Goal: Task Accomplishment & Management: Manage account settings

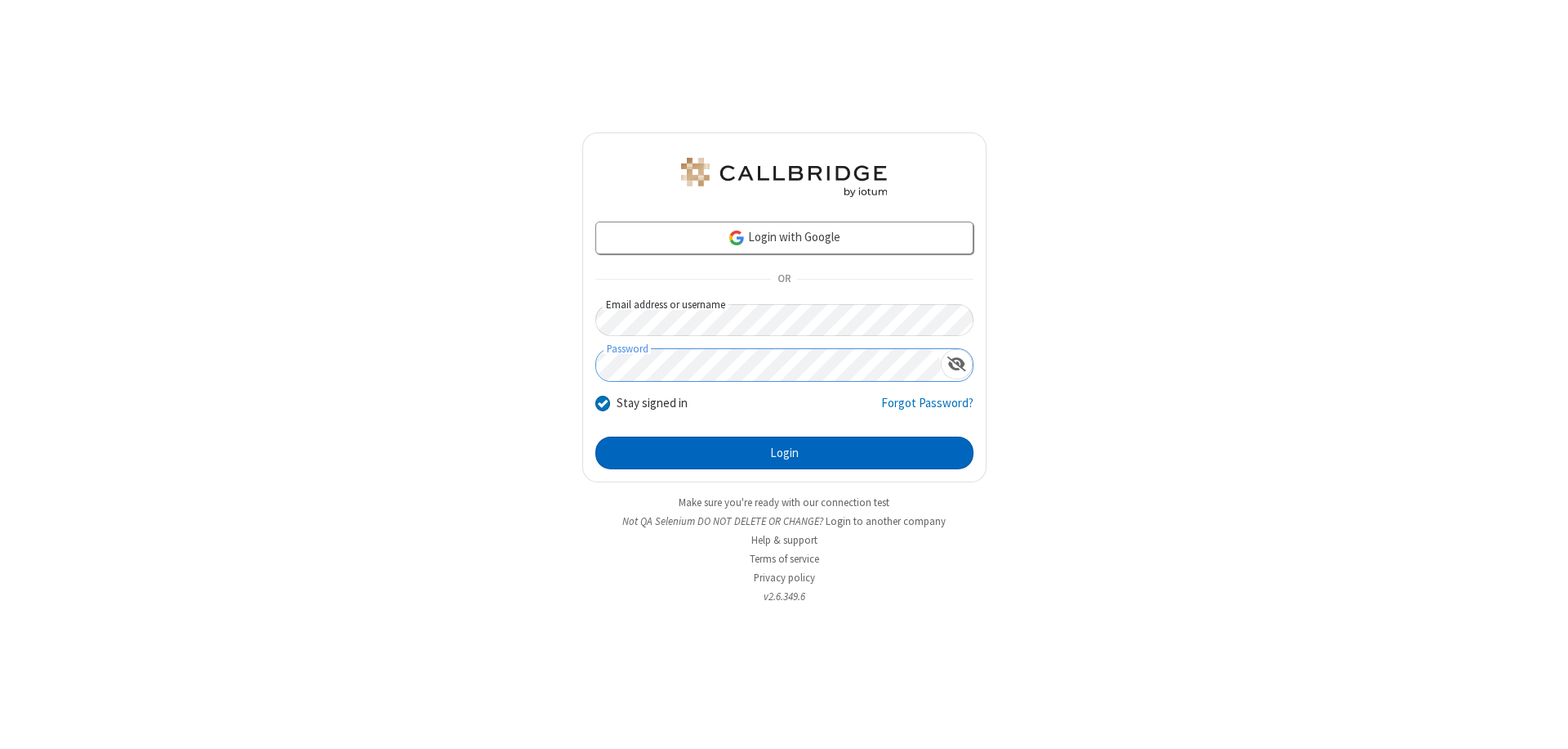
click at [784, 453] on button "Login" at bounding box center [784, 453] width 379 height 33
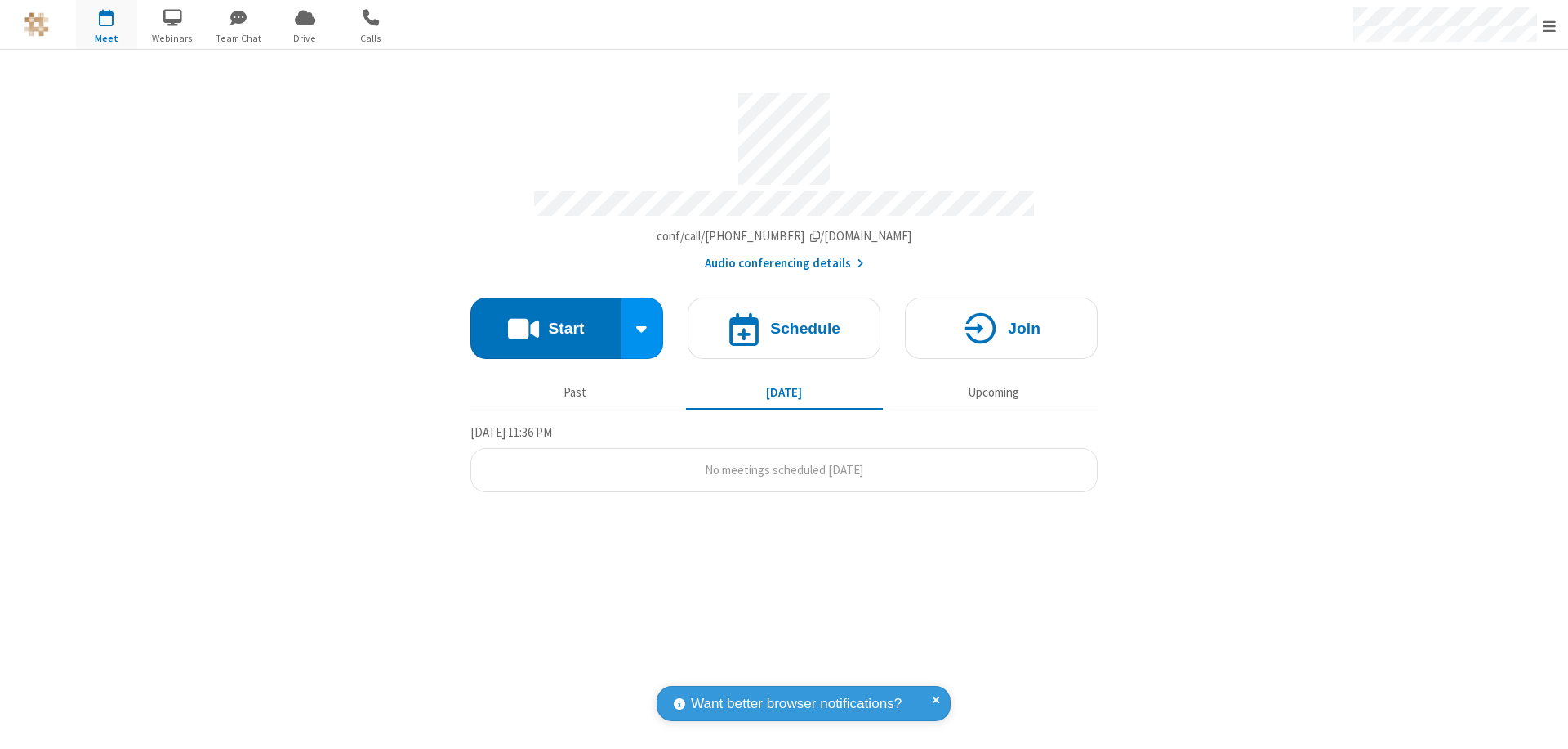
click at [1549, 26] on span "Open menu" at bounding box center [1550, 26] width 13 height 16
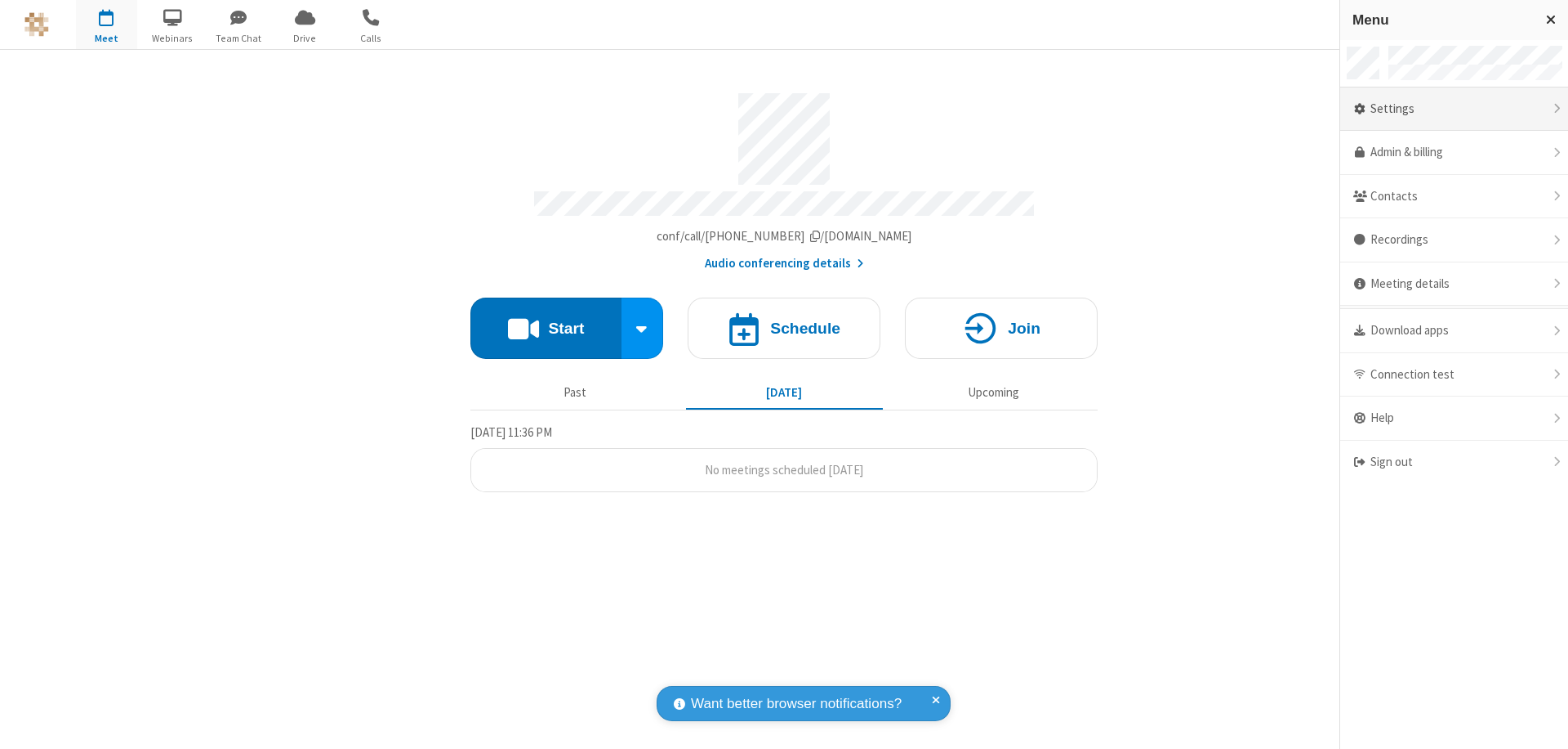
click at [1453, 109] on div "Settings" at bounding box center [1453, 109] width 228 height 45
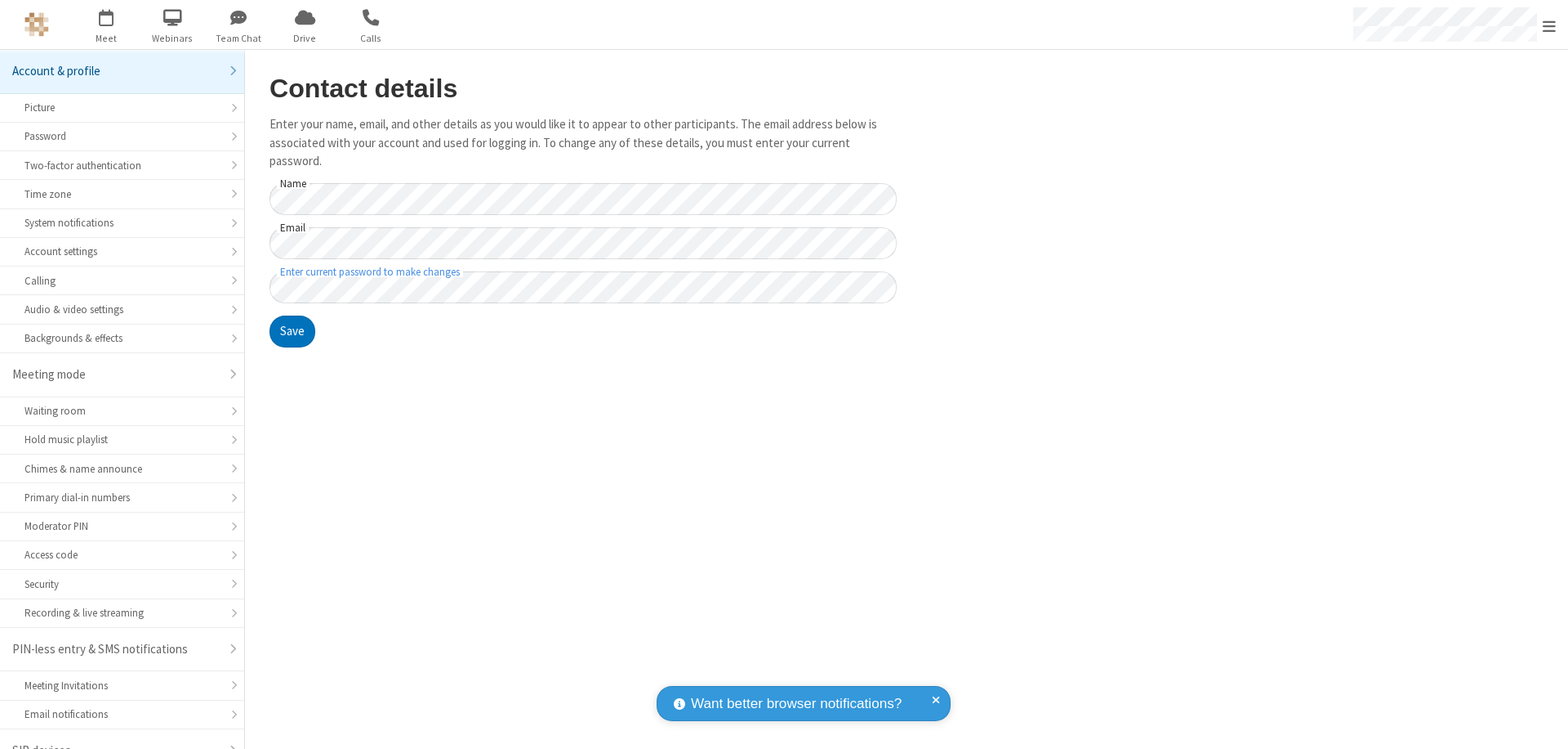
scroll to position [23, 0]
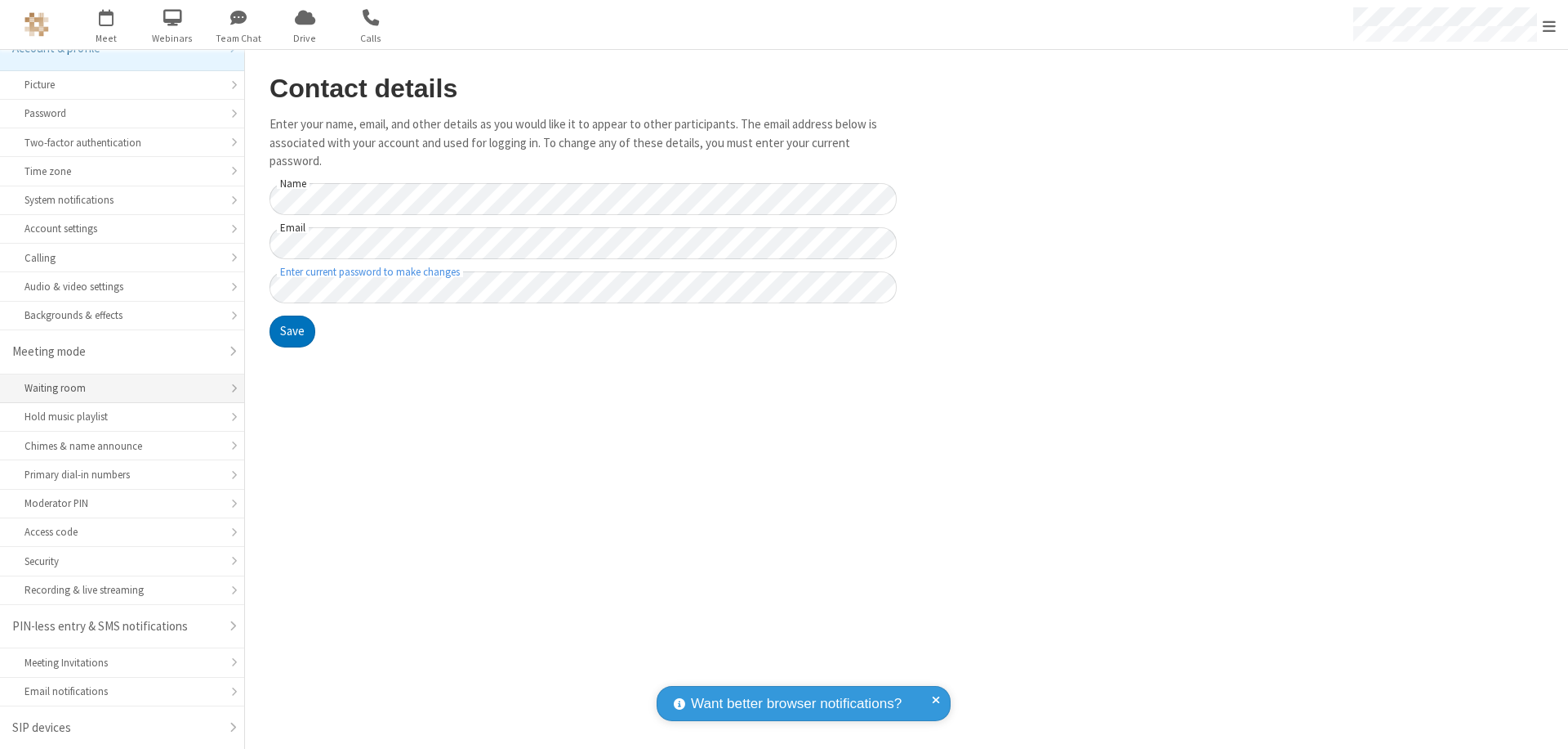
click at [116, 388] on div "Waiting room" at bounding box center [122, 387] width 195 height 15
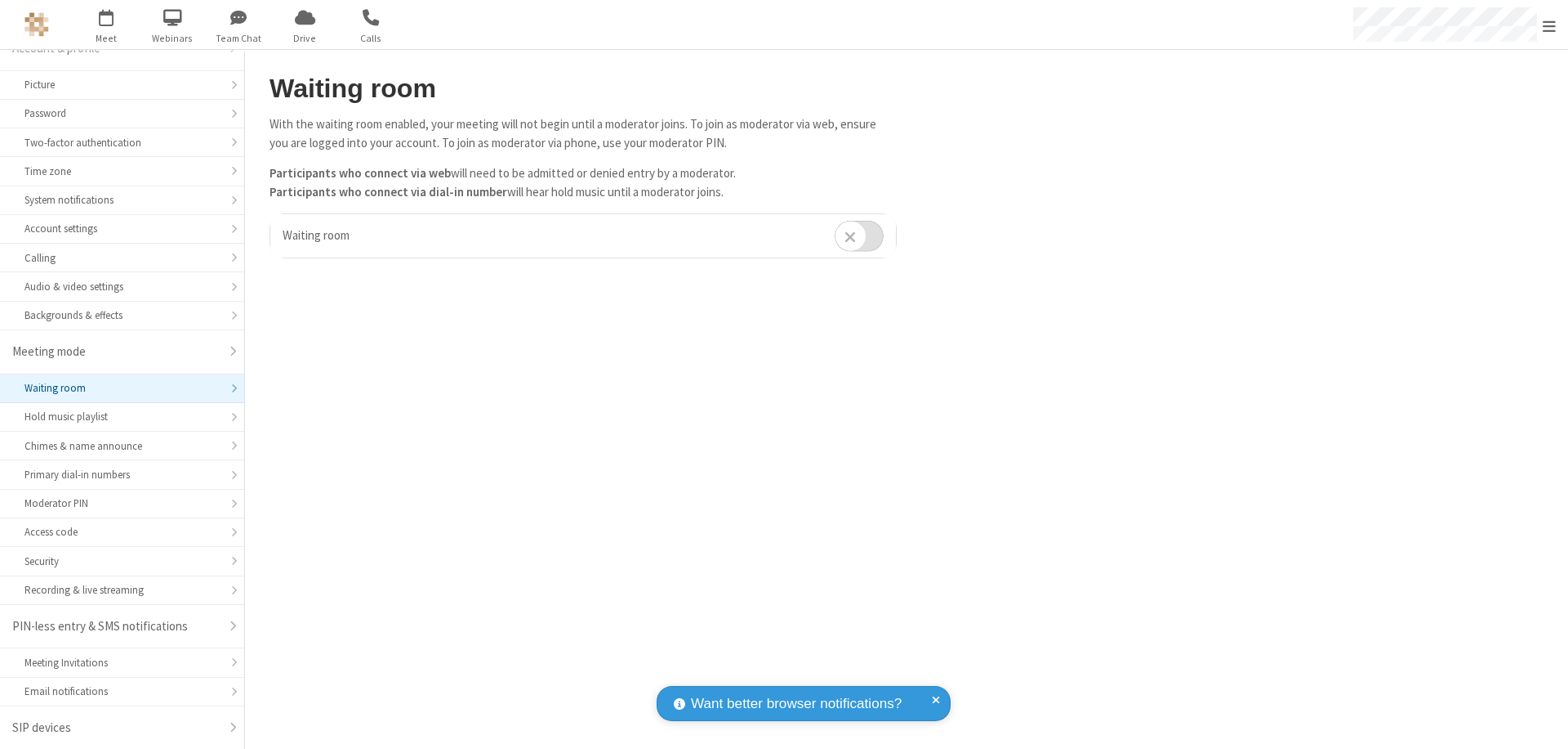
click at [859, 236] on input "checkbox" at bounding box center [859, 236] width 49 height 32
checkbox input "true"
click at [1549, 25] on span "Open menu" at bounding box center [1550, 26] width 13 height 16
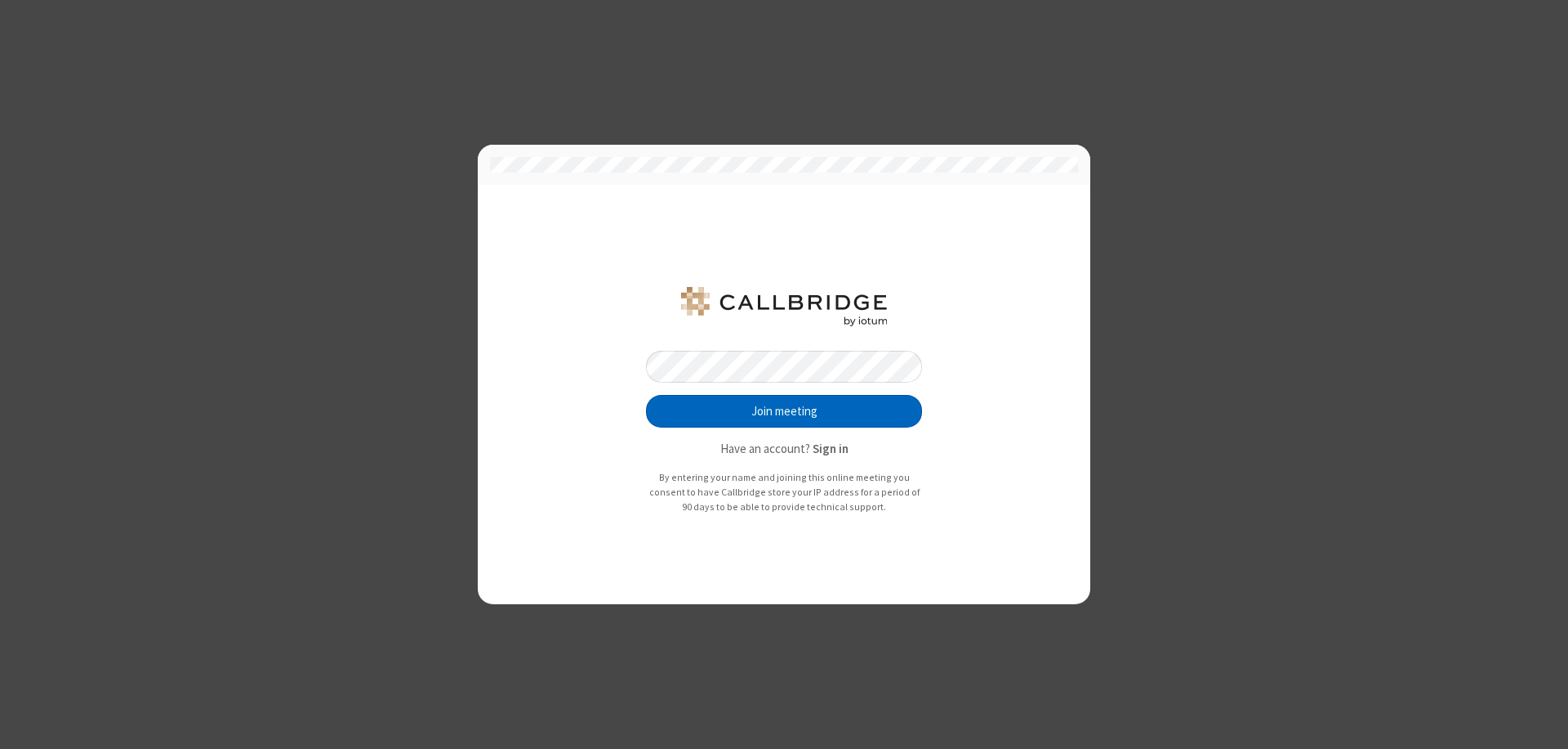
click at [784, 411] on button "Join meeting" at bounding box center [784, 411] width 276 height 33
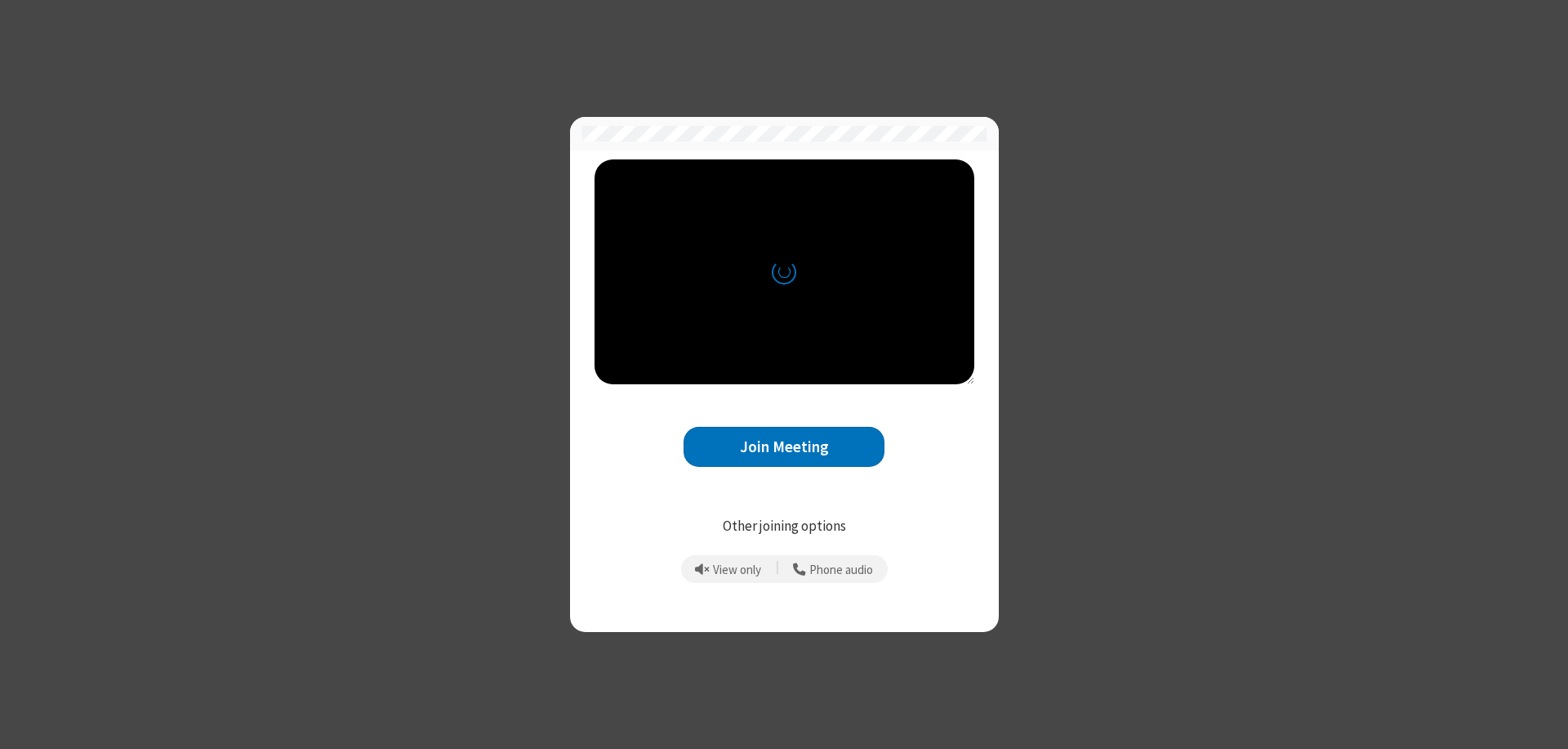
click at [784, 446] on button "Join Meeting" at bounding box center [784, 447] width 201 height 40
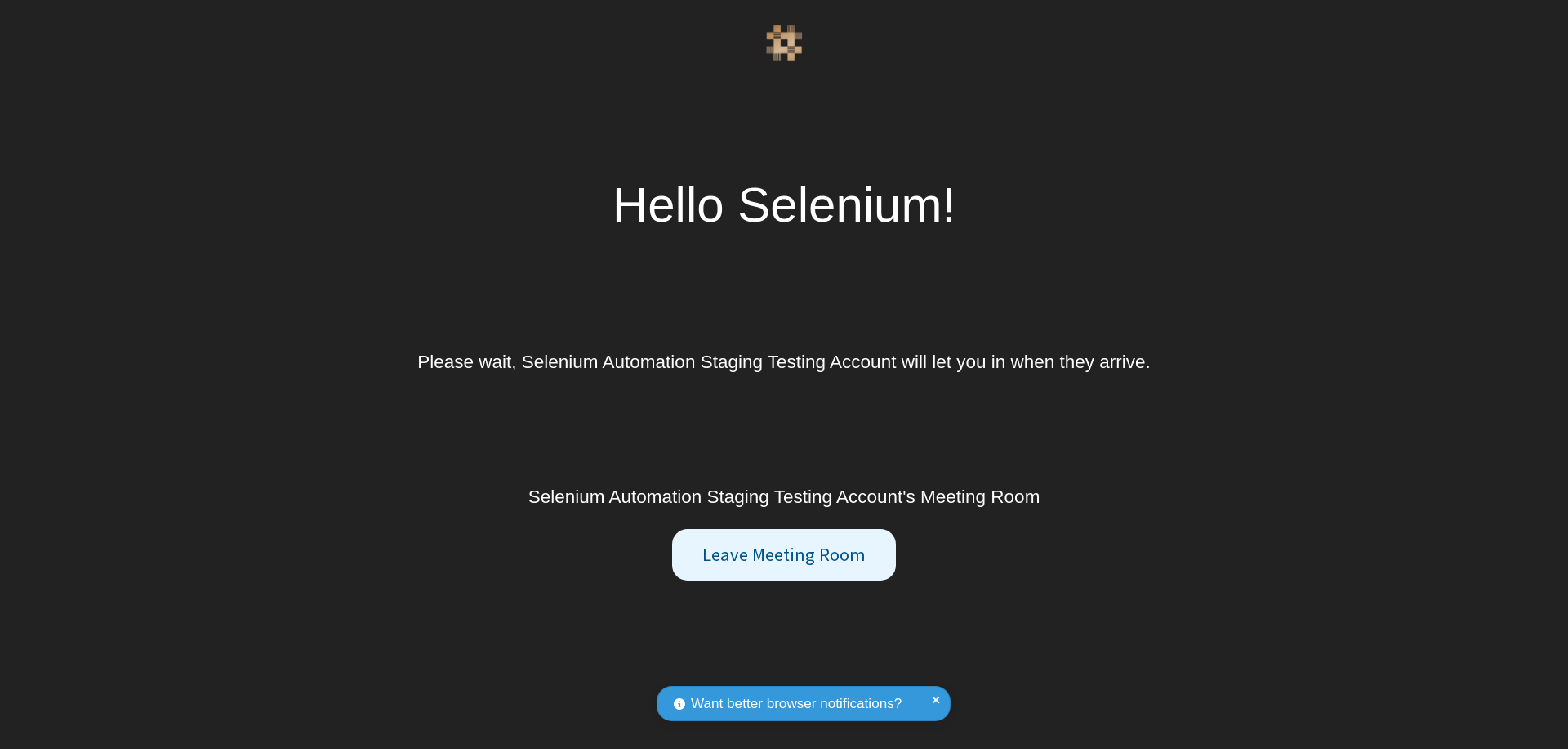
click at [784, 554] on button "Leave Meeting Room" at bounding box center [784, 554] width 223 height 52
